Goal: Information Seeking & Learning: Learn about a topic

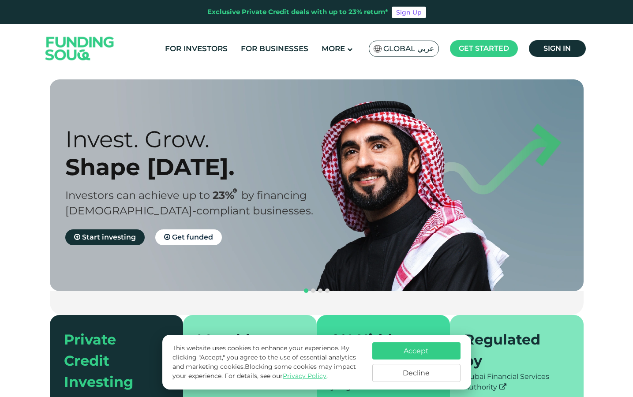
click at [421, 52] on span "Global عربي" at bounding box center [408, 49] width 51 height 10
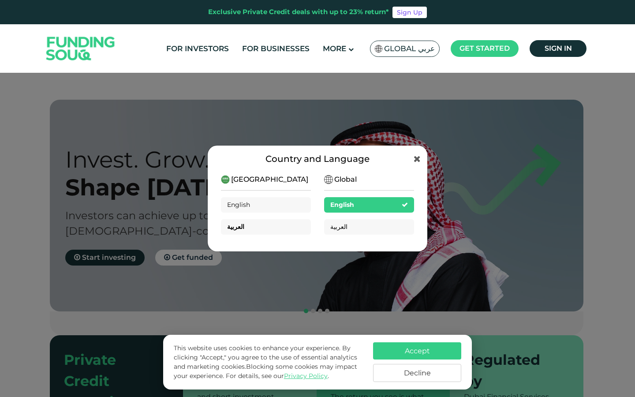
click at [286, 232] on div "العربية" at bounding box center [266, 226] width 90 height 15
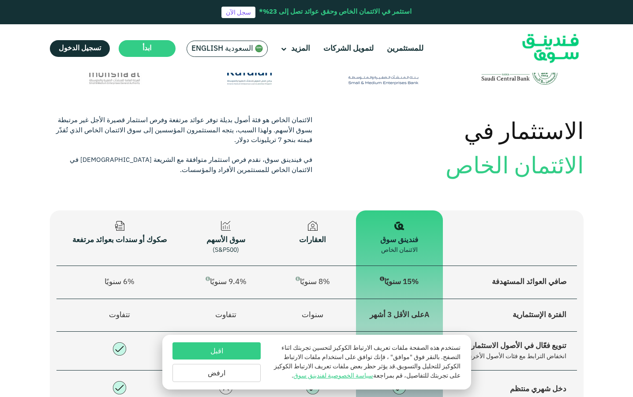
scroll to position [567, 0]
click at [330, 45] on link "لتمويل الشركات" at bounding box center [348, 48] width 55 height 15
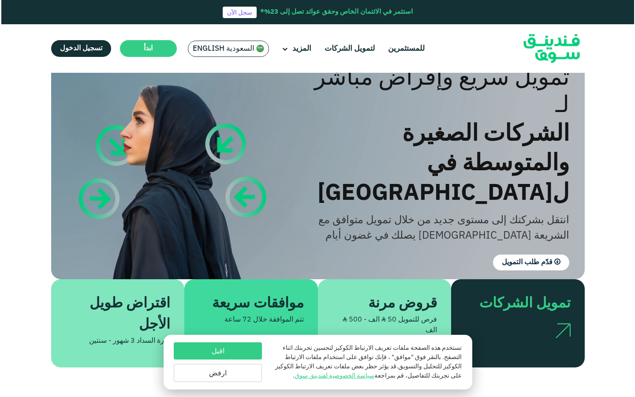
scroll to position [41, 0]
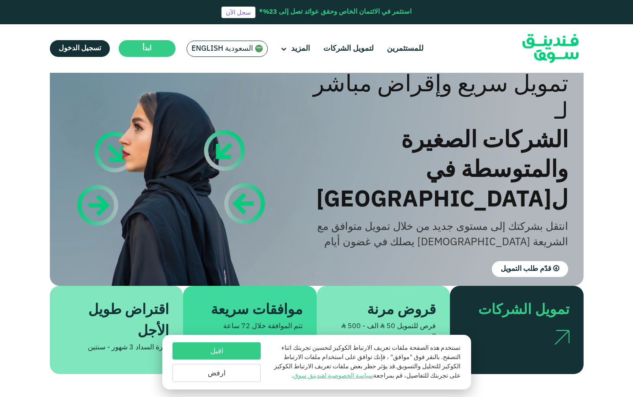
click at [239, 48] on span "السعودية English" at bounding box center [222, 49] width 62 height 10
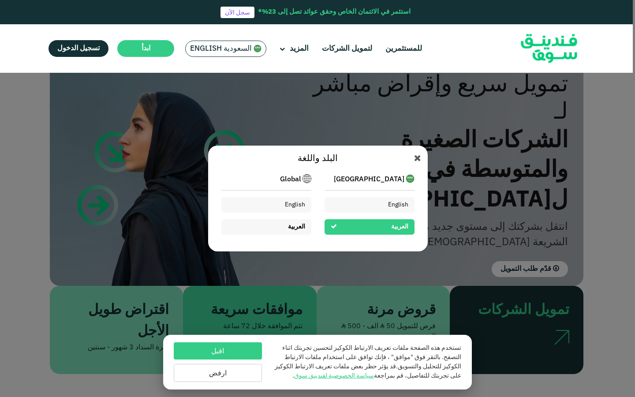
click at [294, 222] on div "العربية" at bounding box center [296, 226] width 17 height 9
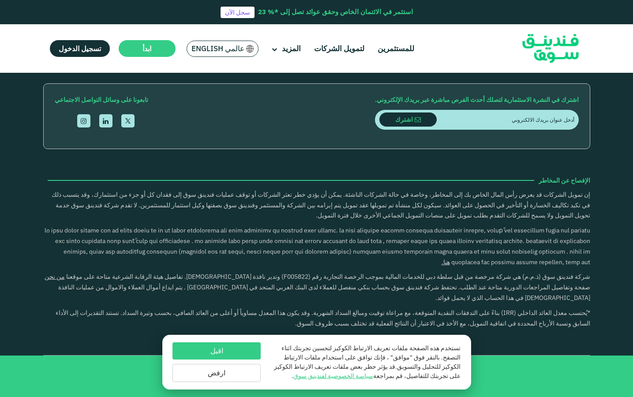
scroll to position [1343, 0]
drag, startPoint x: 256, startPoint y: 175, endPoint x: 493, endPoint y: 195, distance: 238.0
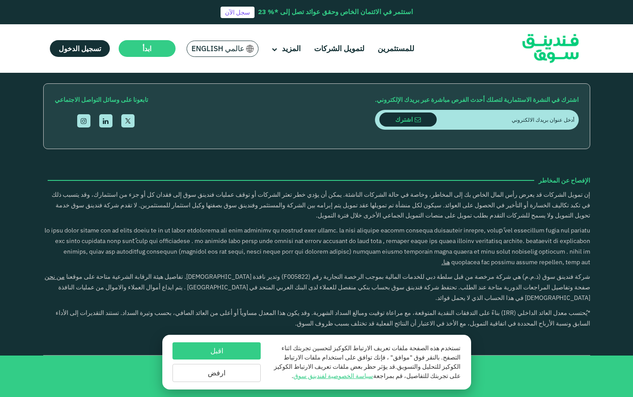
scroll to position [1335, 0]
drag, startPoint x: 361, startPoint y: 172, endPoint x: 474, endPoint y: 171, distance: 112.4
drag, startPoint x: 447, startPoint y: 172, endPoint x: 551, endPoint y: 173, distance: 104.5
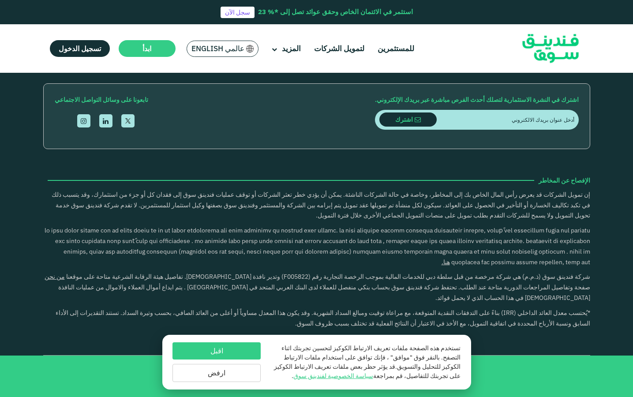
scroll to position [1575, 0]
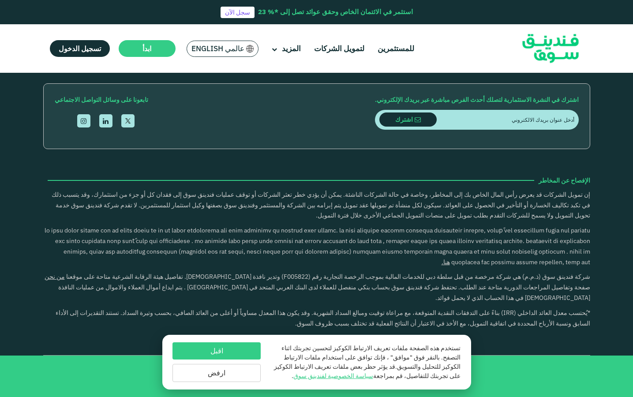
click at [228, 376] on button "ارفض" at bounding box center [216, 373] width 88 height 18
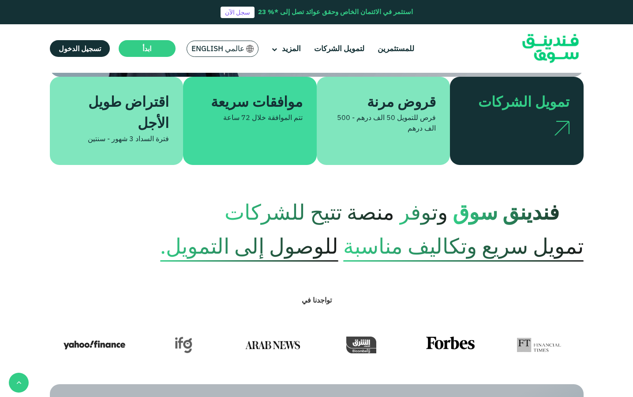
scroll to position [0, 0]
